Goal: Task Accomplishment & Management: Complete application form

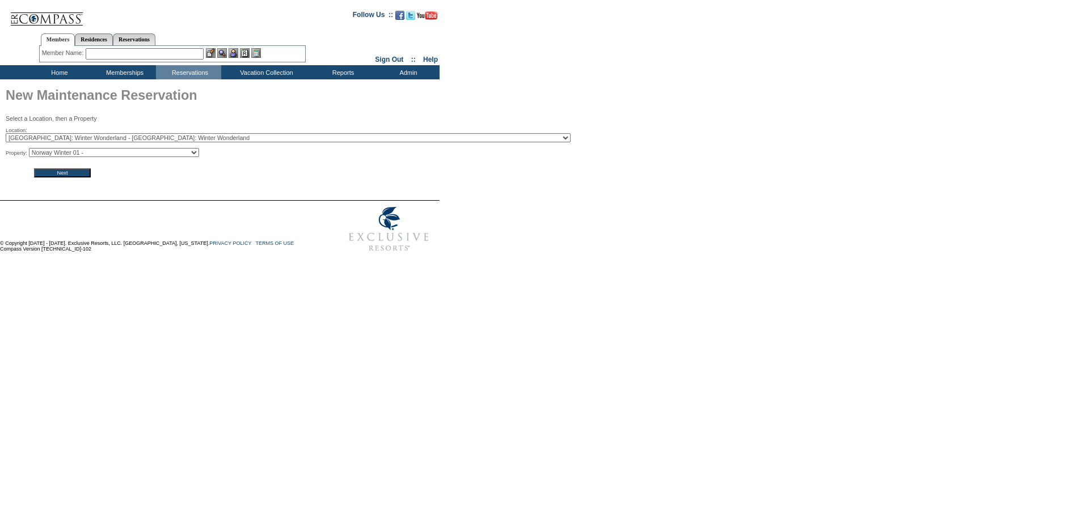
click at [108, 153] on select "[GEOGRAPHIC_DATA] Winter 01 - [GEOGRAPHIC_DATA] Winter 02 - [GEOGRAPHIC_DATA] W…" at bounding box center [114, 152] width 170 height 9
select select "9802"
click at [32, 150] on select "[GEOGRAPHIC_DATA] Winter 01 - [GEOGRAPHIC_DATA] Winter 02 - [GEOGRAPHIC_DATA] W…" at bounding box center [114, 152] width 170 height 9
click at [77, 173] on input "Next" at bounding box center [62, 172] width 57 height 9
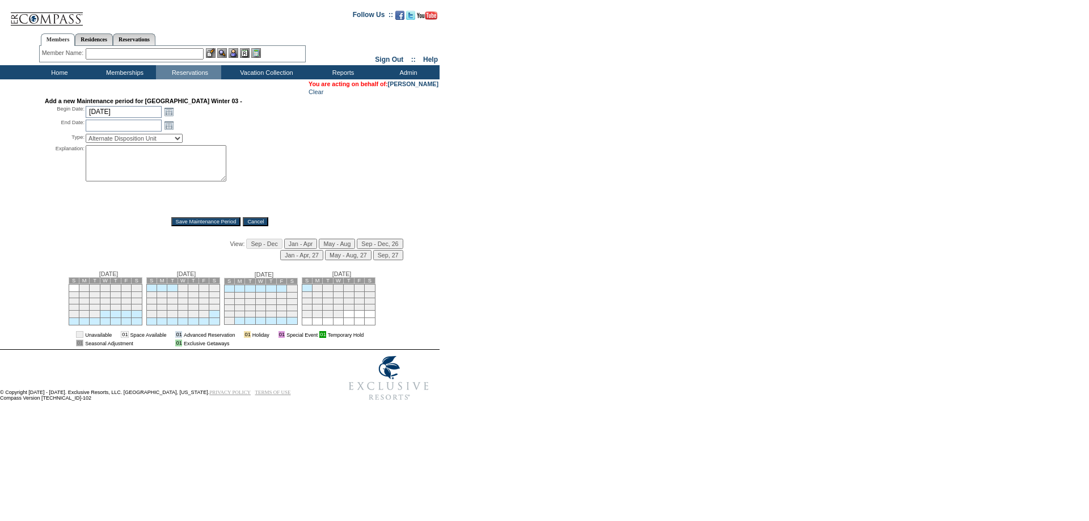
click at [301, 248] on input "Jan - Apr" at bounding box center [300, 244] width 33 height 10
click at [144, 110] on input "9/30/2025" at bounding box center [124, 112] width 76 height 12
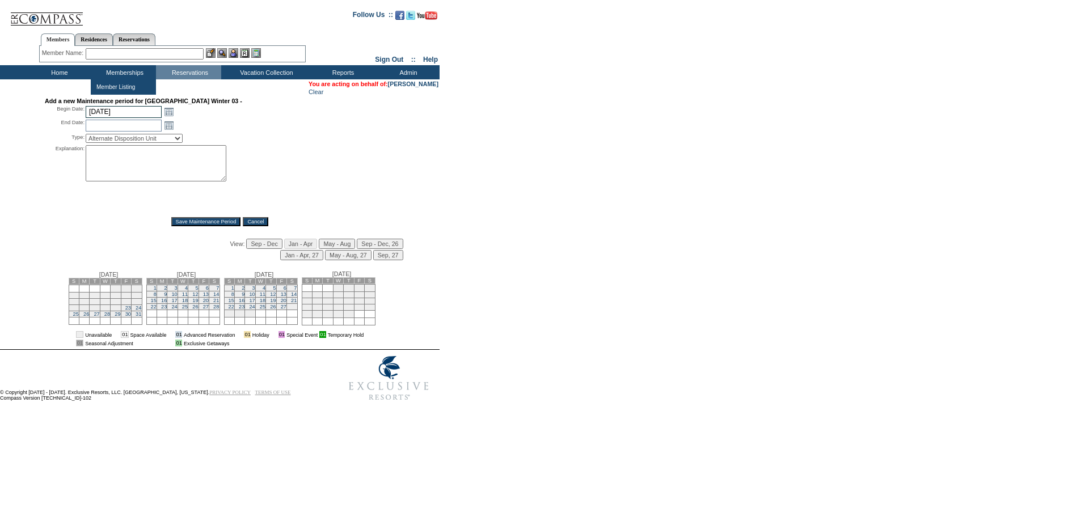
type input "3/21/26"
type input "2026-03-21"
type input "2026-03-22"
type input "3/21/2026"
click at [122, 126] on input "3/22/2026" at bounding box center [124, 126] width 76 height 12
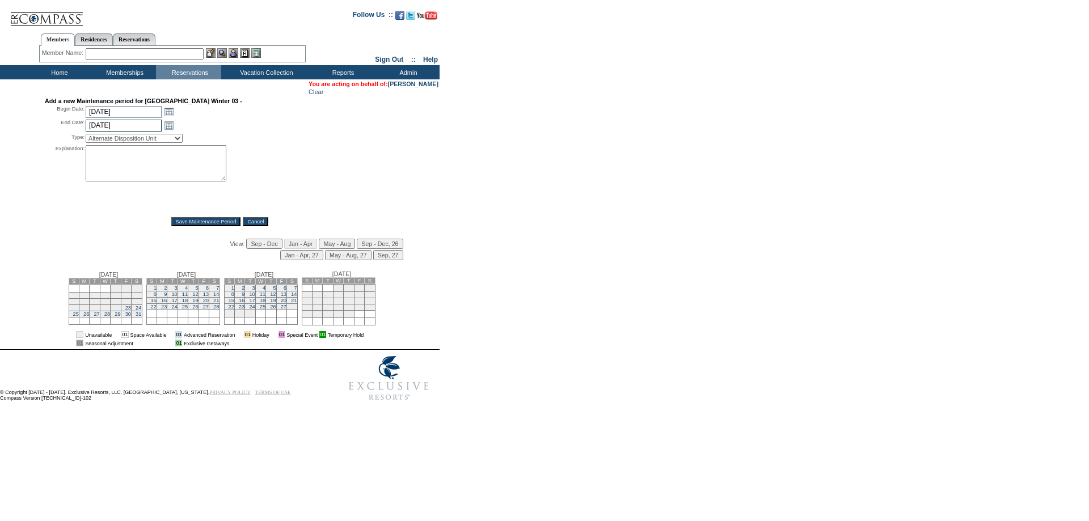
click at [102, 129] on input "3/22/2026" at bounding box center [124, 126] width 76 height 12
type input "3/28/2026"
type input "2026-03-28"
click at [112, 143] on select "Alternate Disposition Unit Business Hold Disposition Exclusive Alliance Partner…" at bounding box center [134, 138] width 97 height 9
select select "PropMaintOIALUnavailable"
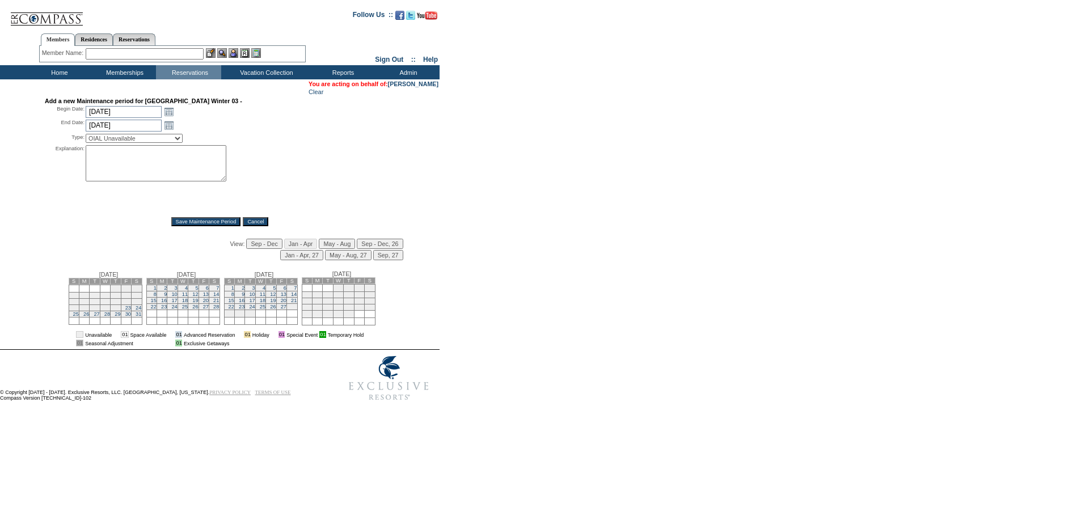
click at [86, 137] on select "Alternate Disposition Unit Business Hold Disposition Exclusive Alliance Partner…" at bounding box center [134, 138] width 97 height 9
click at [117, 168] on textarea at bounding box center [156, 163] width 141 height 36
type textarea "-HR"
click at [209, 224] on input "Save Maintenance Period" at bounding box center [206, 221] width 70 height 9
click at [167, 129] on link "Open the calendar popup." at bounding box center [169, 125] width 12 height 12
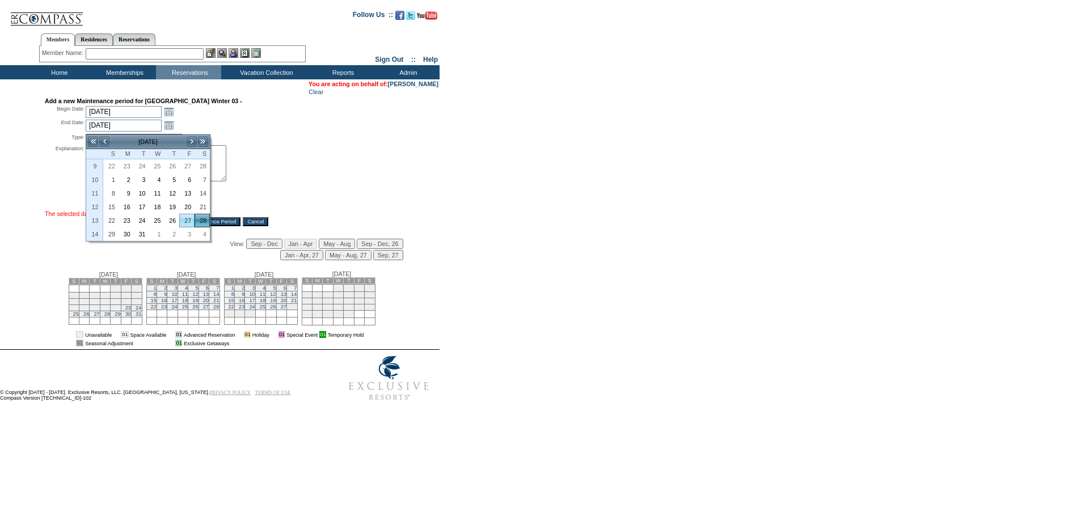
click at [187, 220] on link "27" at bounding box center [187, 220] width 14 height 12
type input "2026-03-27"
type input "3/27/2026"
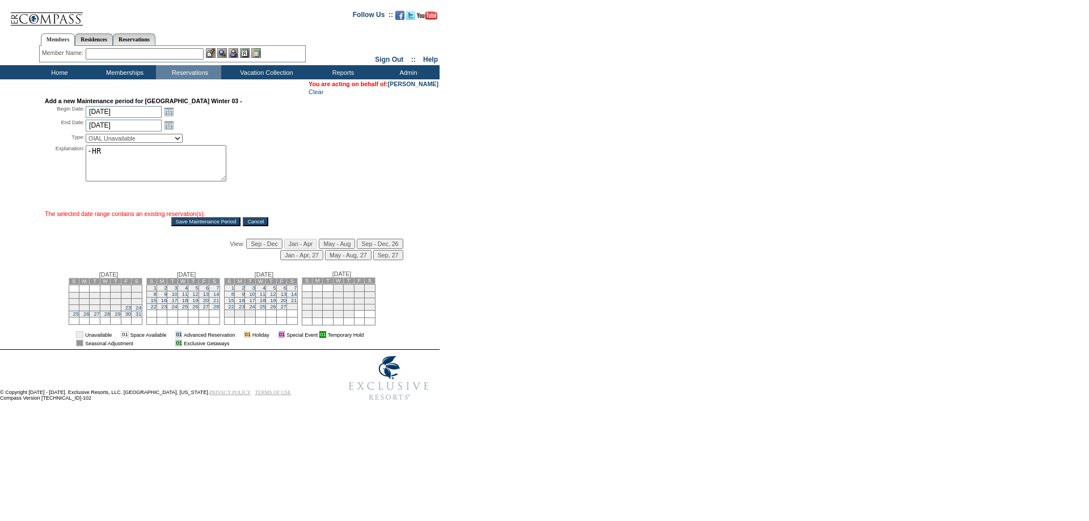
click at [181, 226] on input "Save Maintenance Period" at bounding box center [206, 221] width 70 height 9
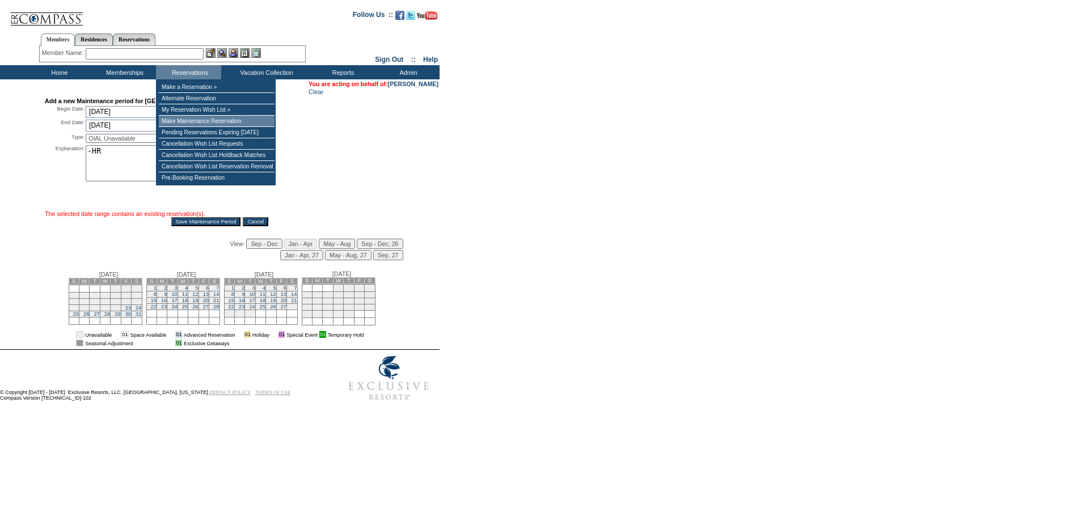
click at [179, 122] on td "Make Maintenance Reservation" at bounding box center [217, 121] width 116 height 11
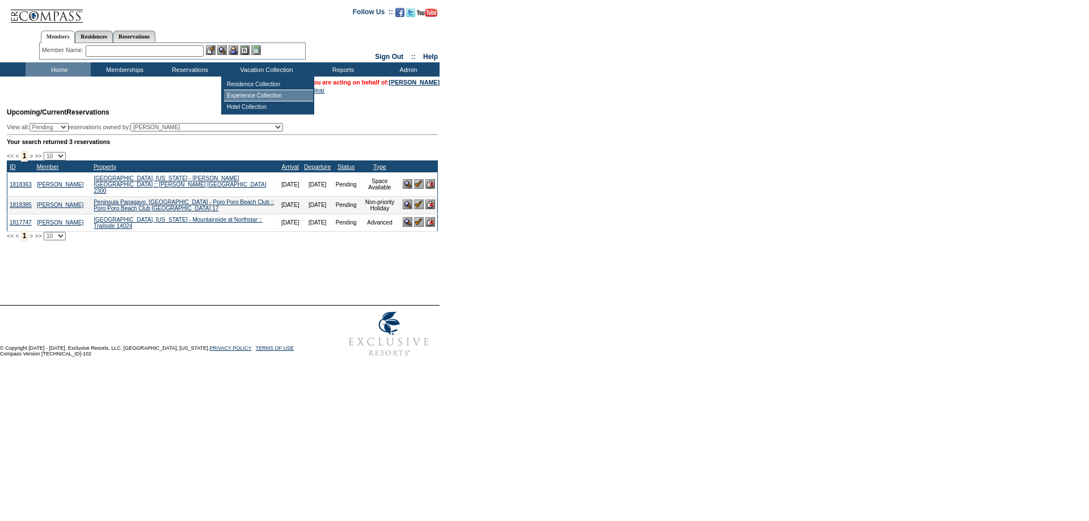
click at [255, 94] on td "Experience Collection" at bounding box center [268, 95] width 89 height 11
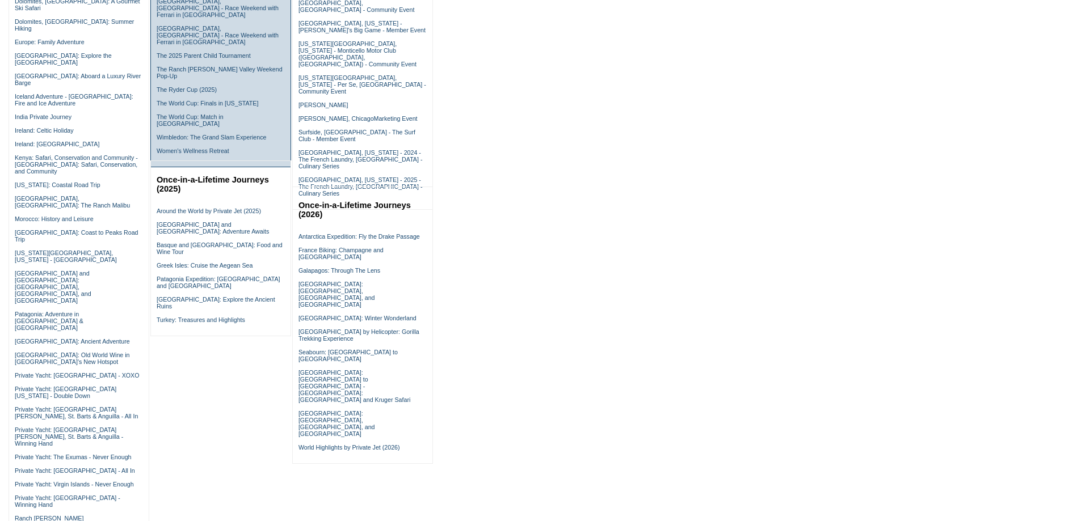
scroll to position [397, 0]
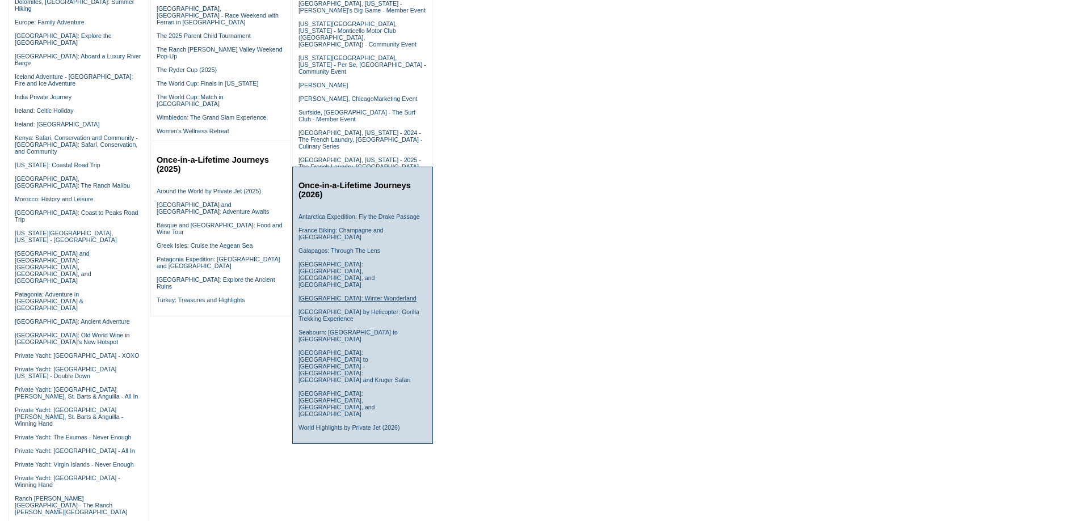
click at [338, 295] on link "[GEOGRAPHIC_DATA]: Winter Wonderland" at bounding box center [357, 298] width 118 height 7
